Goal: Information Seeking & Learning: Find specific fact

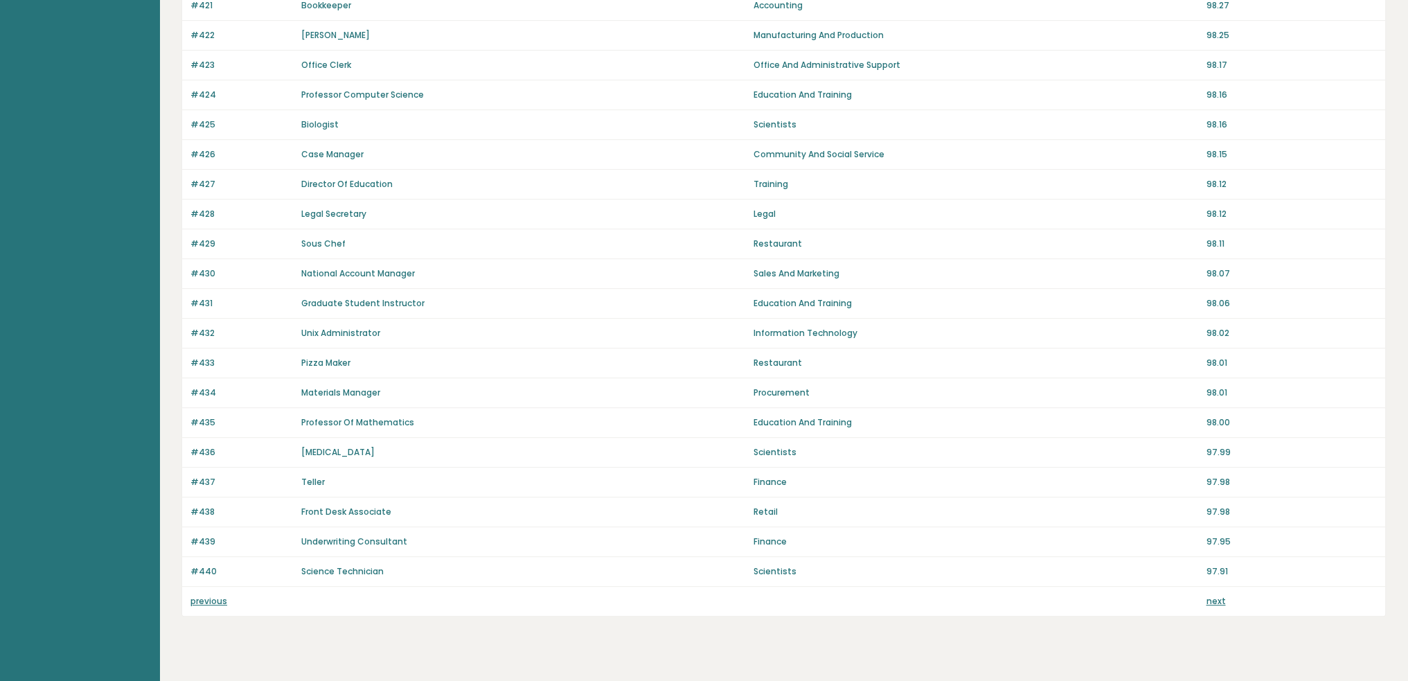
scroll to position [779, 0]
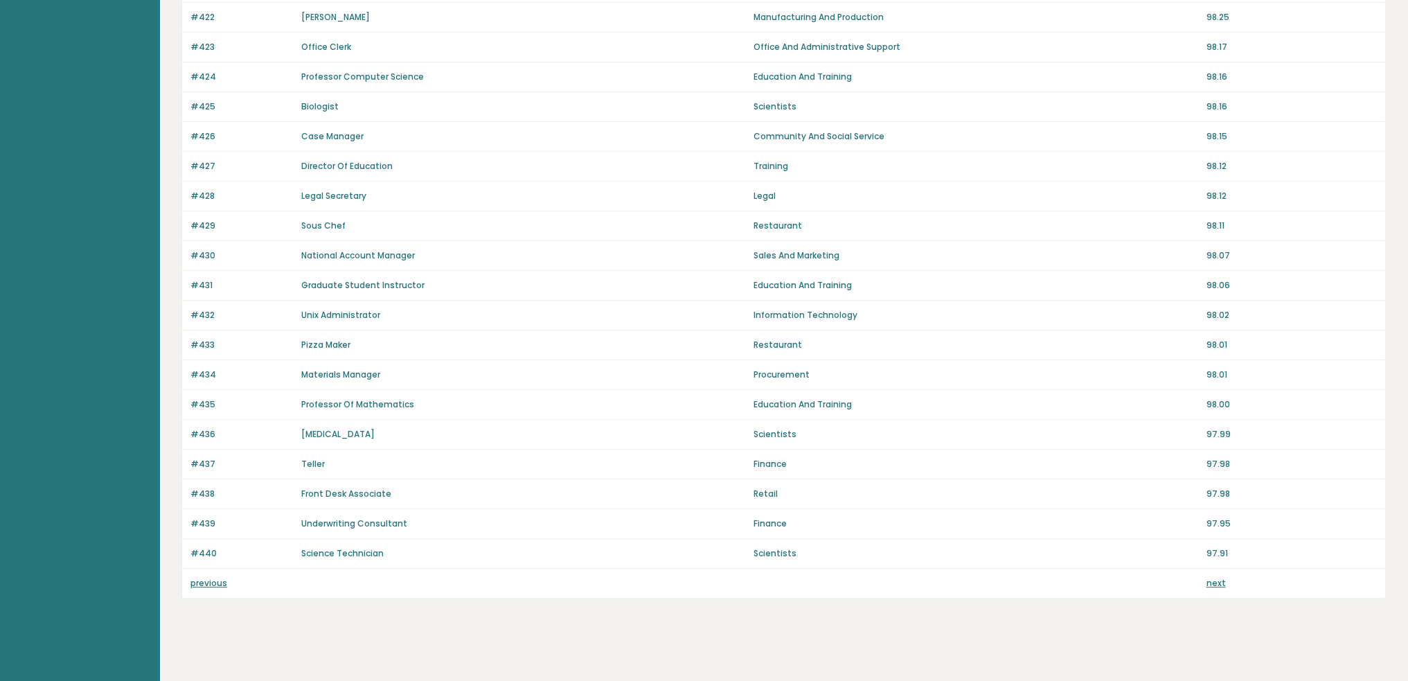
click at [200, 578] on link "previous" at bounding box center [208, 583] width 37 height 12
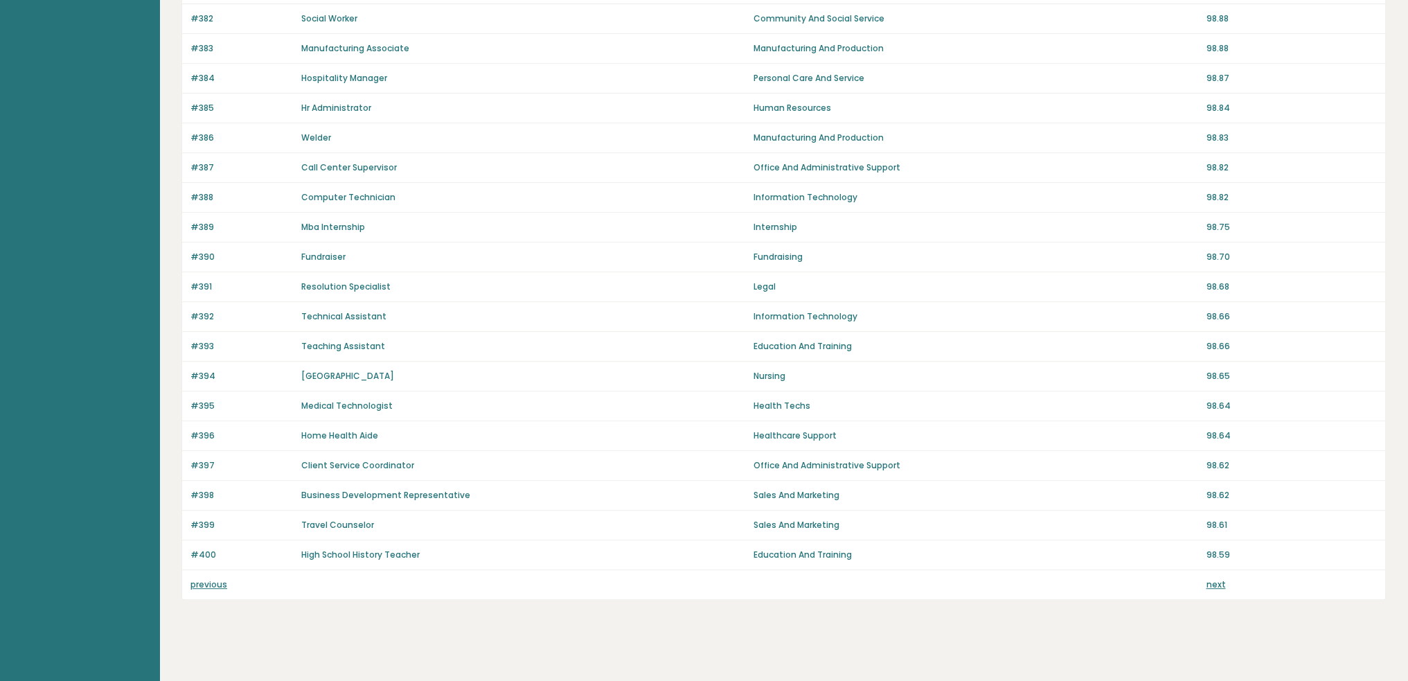
scroll to position [779, 0]
click at [220, 580] on link "previous" at bounding box center [208, 583] width 37 height 12
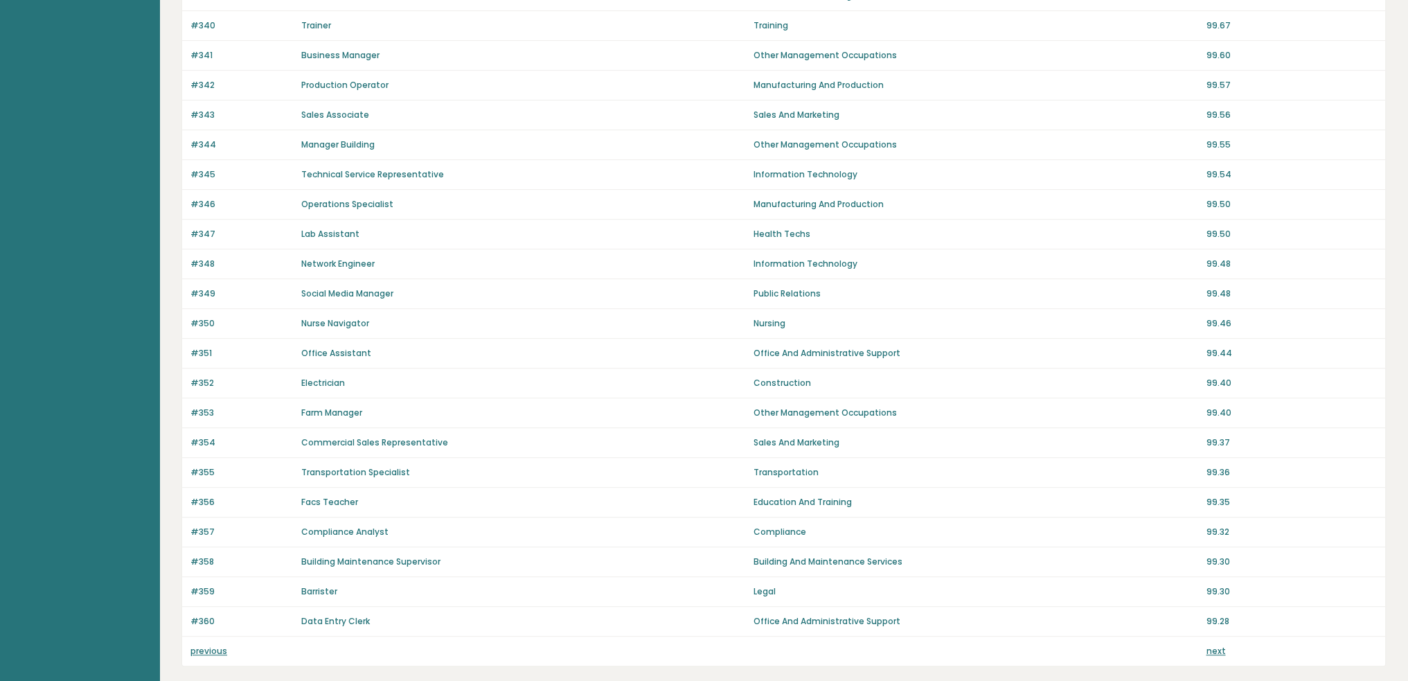
scroll to position [779, 0]
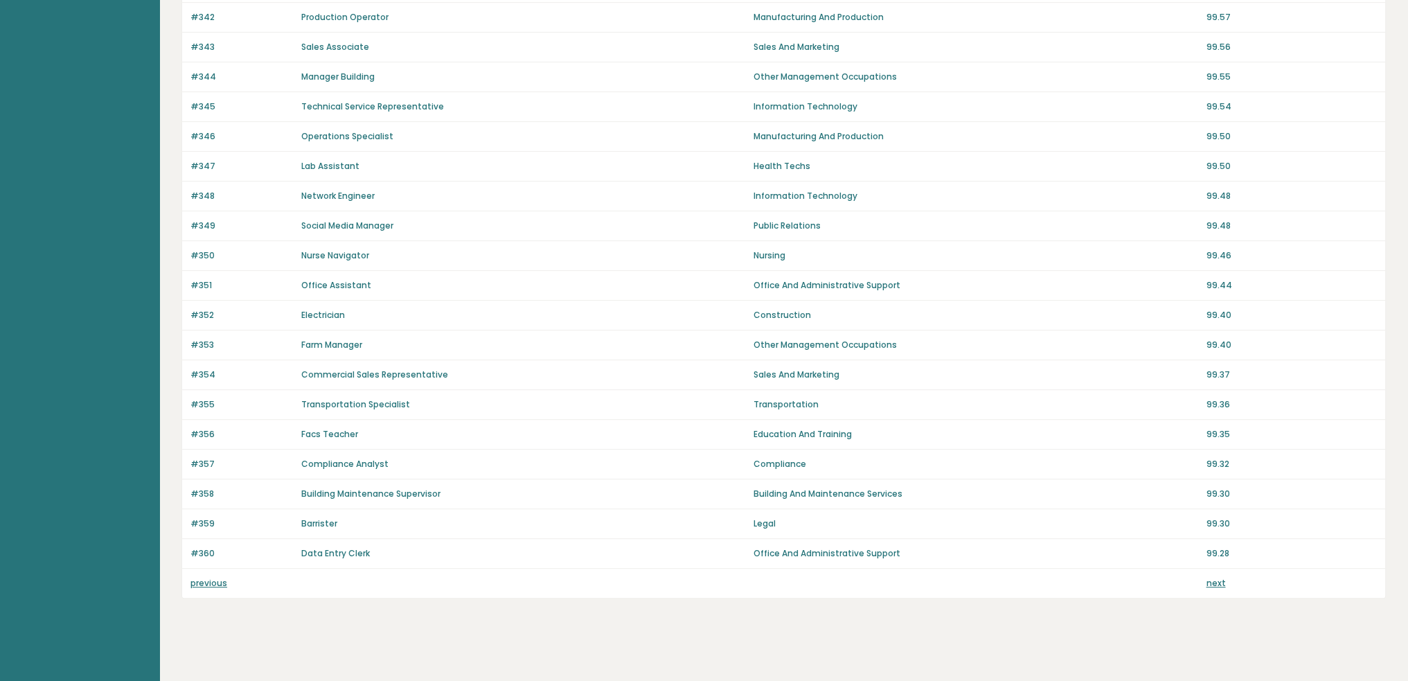
click at [219, 577] on link "previous" at bounding box center [208, 583] width 37 height 12
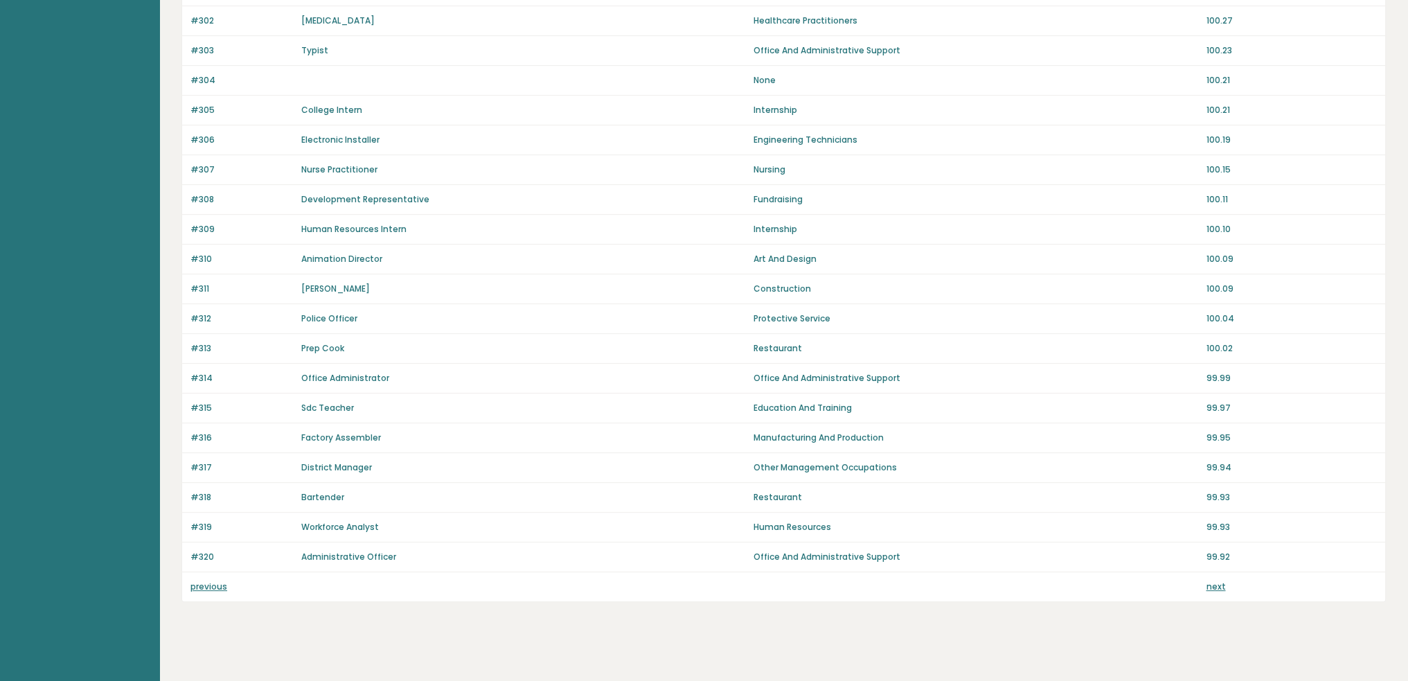
scroll to position [779, 0]
click at [224, 577] on link "previous" at bounding box center [208, 583] width 37 height 12
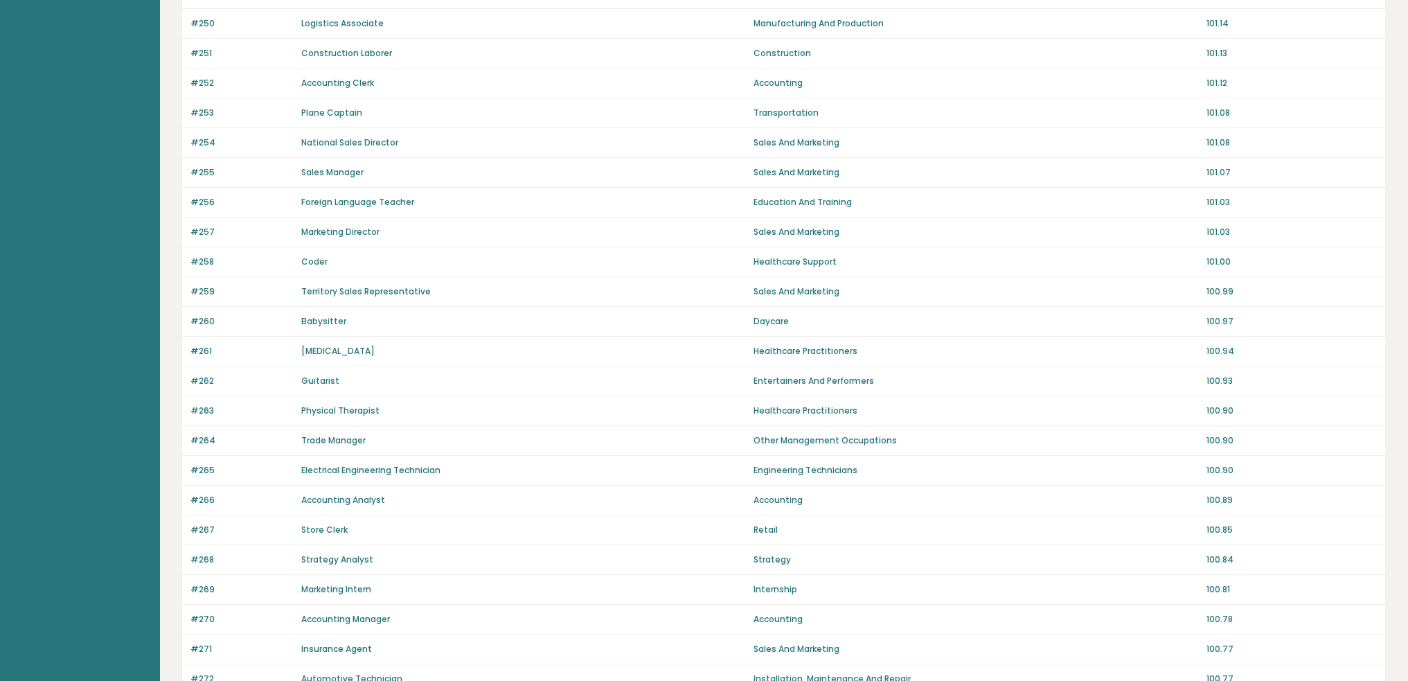
scroll to position [779, 0]
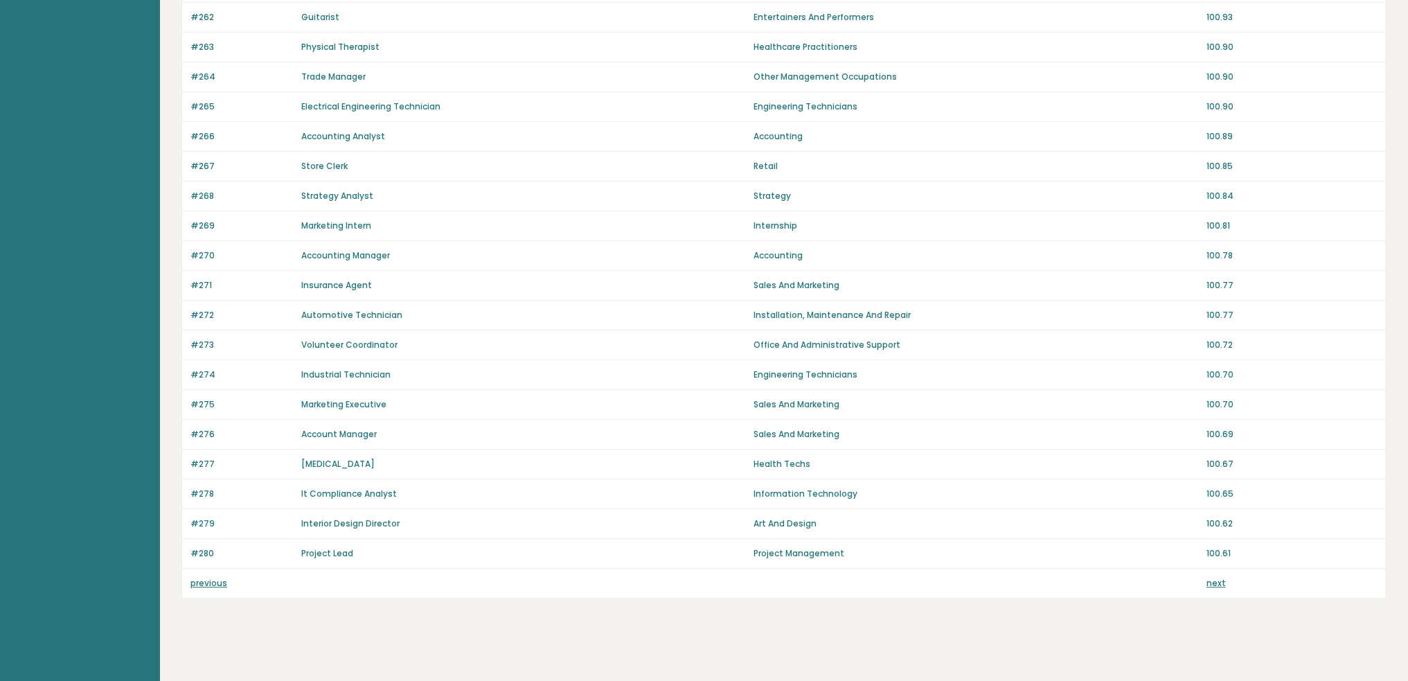
click at [208, 577] on link "previous" at bounding box center [208, 583] width 37 height 12
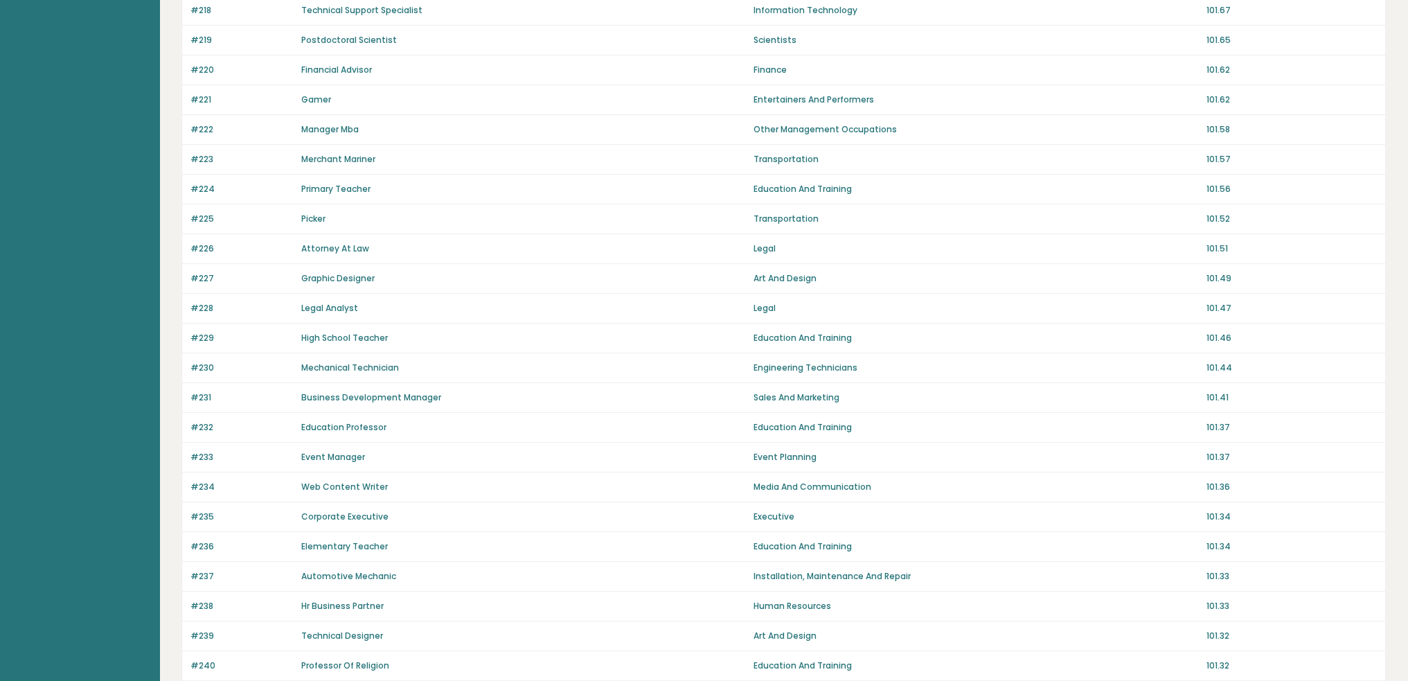
scroll to position [779, 0]
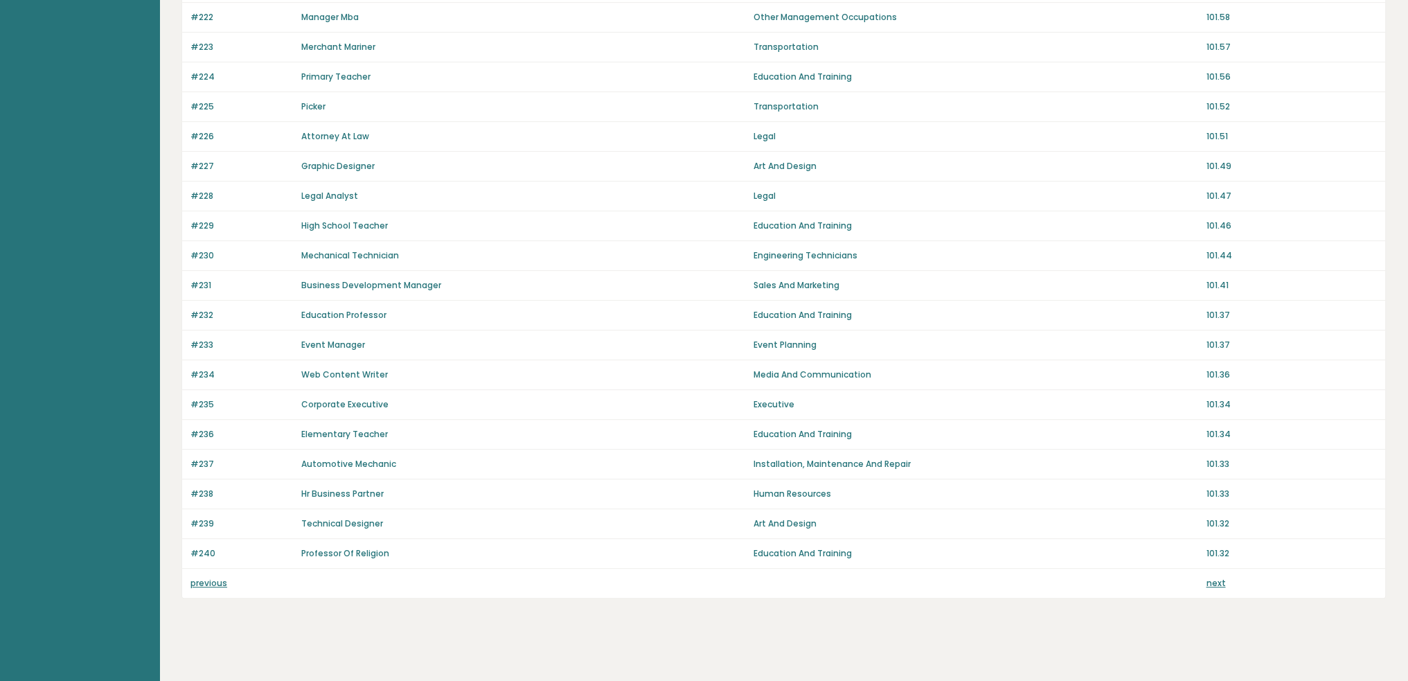
click at [213, 577] on link "previous" at bounding box center [208, 583] width 37 height 12
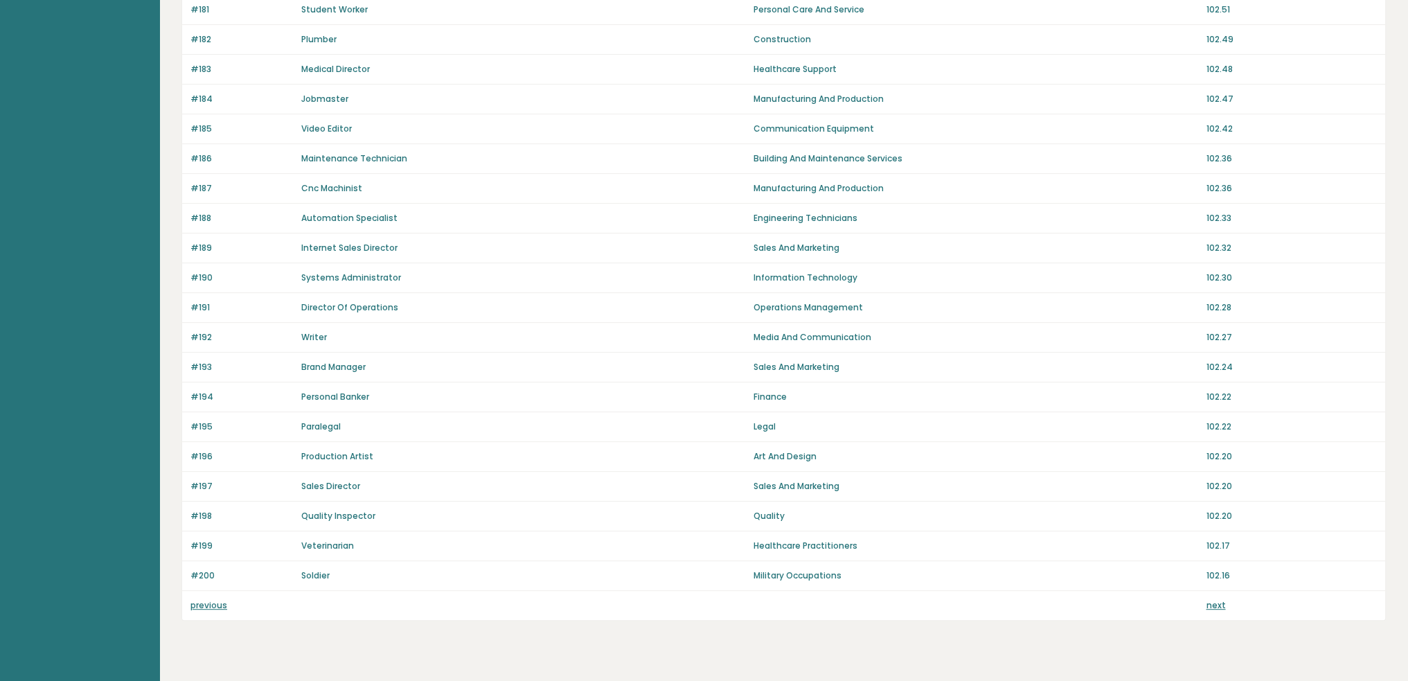
scroll to position [779, 0]
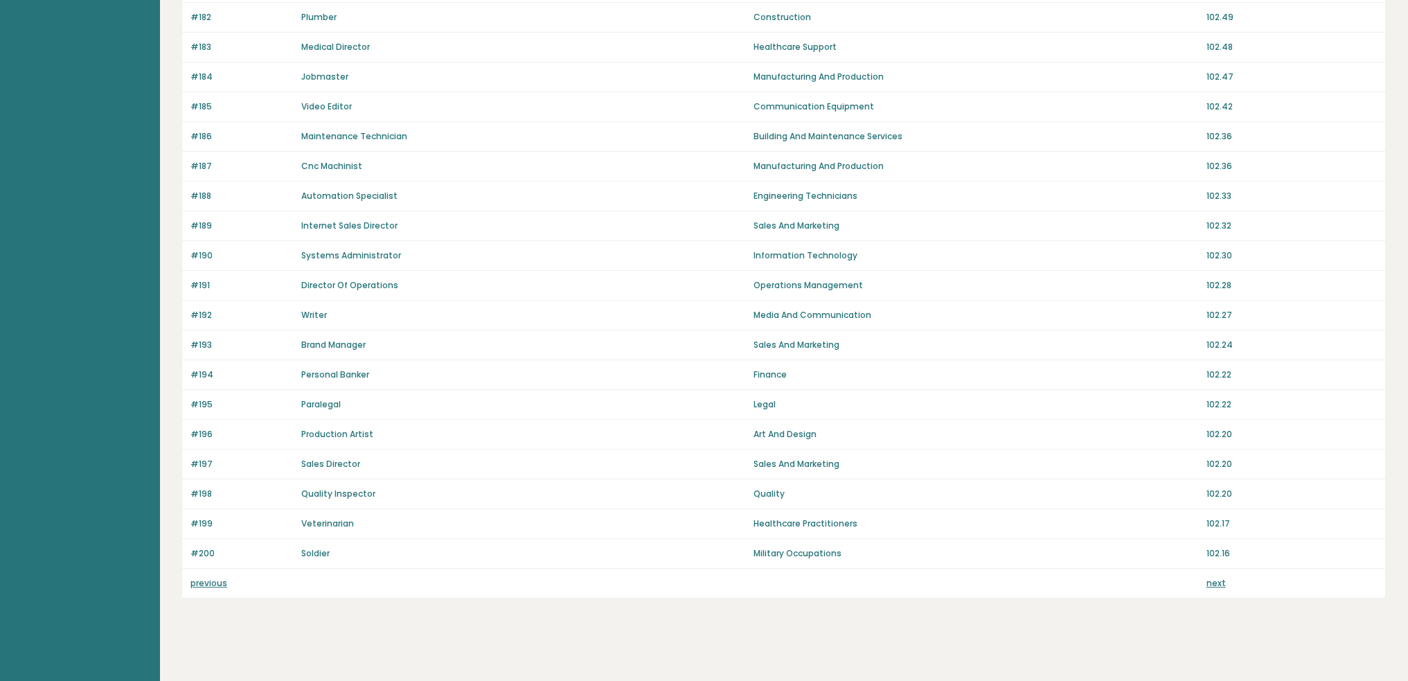
click at [221, 577] on link "previous" at bounding box center [208, 583] width 37 height 12
